Goal: Task Accomplishment & Management: Use online tool/utility

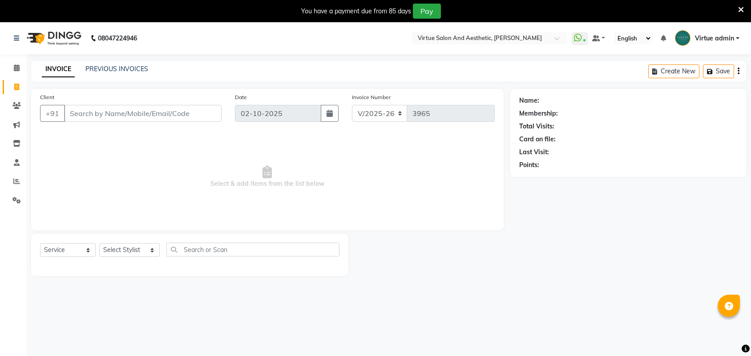
select select "4466"
select select "service"
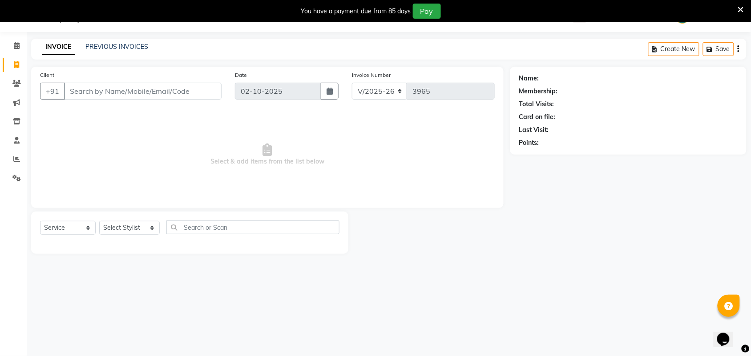
click at [87, 94] on input "Client" at bounding box center [142, 91] width 157 height 17
click at [99, 90] on input "733 044 4444" at bounding box center [120, 91] width 112 height 17
click at [86, 88] on input "733 0444444" at bounding box center [120, 91] width 112 height 17
type input "7330444444"
click at [360, 157] on span "Select & add items from the list below" at bounding box center [267, 154] width 454 height 89
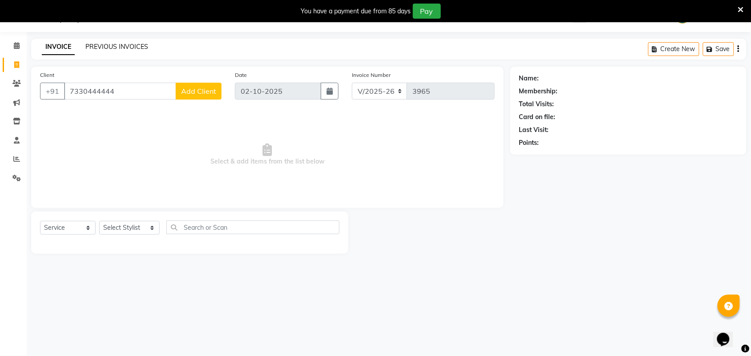
click at [121, 44] on link "PREVIOUS INVOICES" at bounding box center [116, 47] width 63 height 8
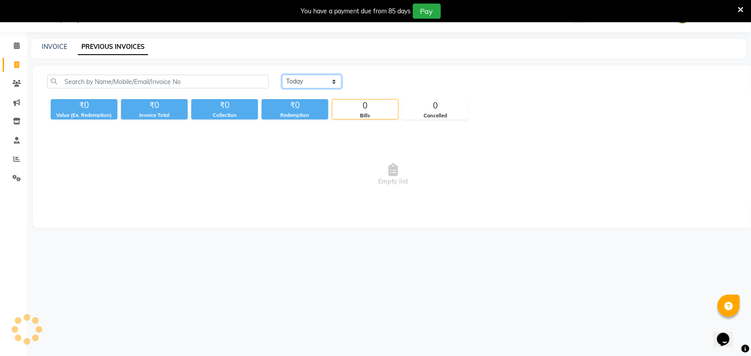
click at [319, 78] on select "[DATE] [DATE] Custom Range" at bounding box center [312, 82] width 60 height 14
select select "[DATE]"
click at [282, 75] on select "[DATE] [DATE] Custom Range" at bounding box center [312, 82] width 60 height 14
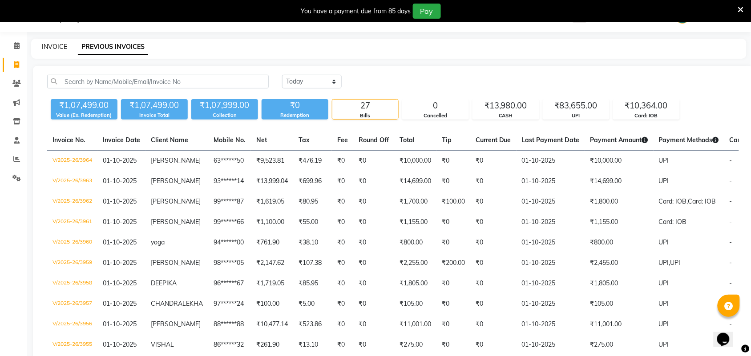
click at [60, 48] on link "INVOICE" at bounding box center [54, 47] width 25 height 8
select select "4466"
select select "service"
